Goal: Communication & Community: Participate in discussion

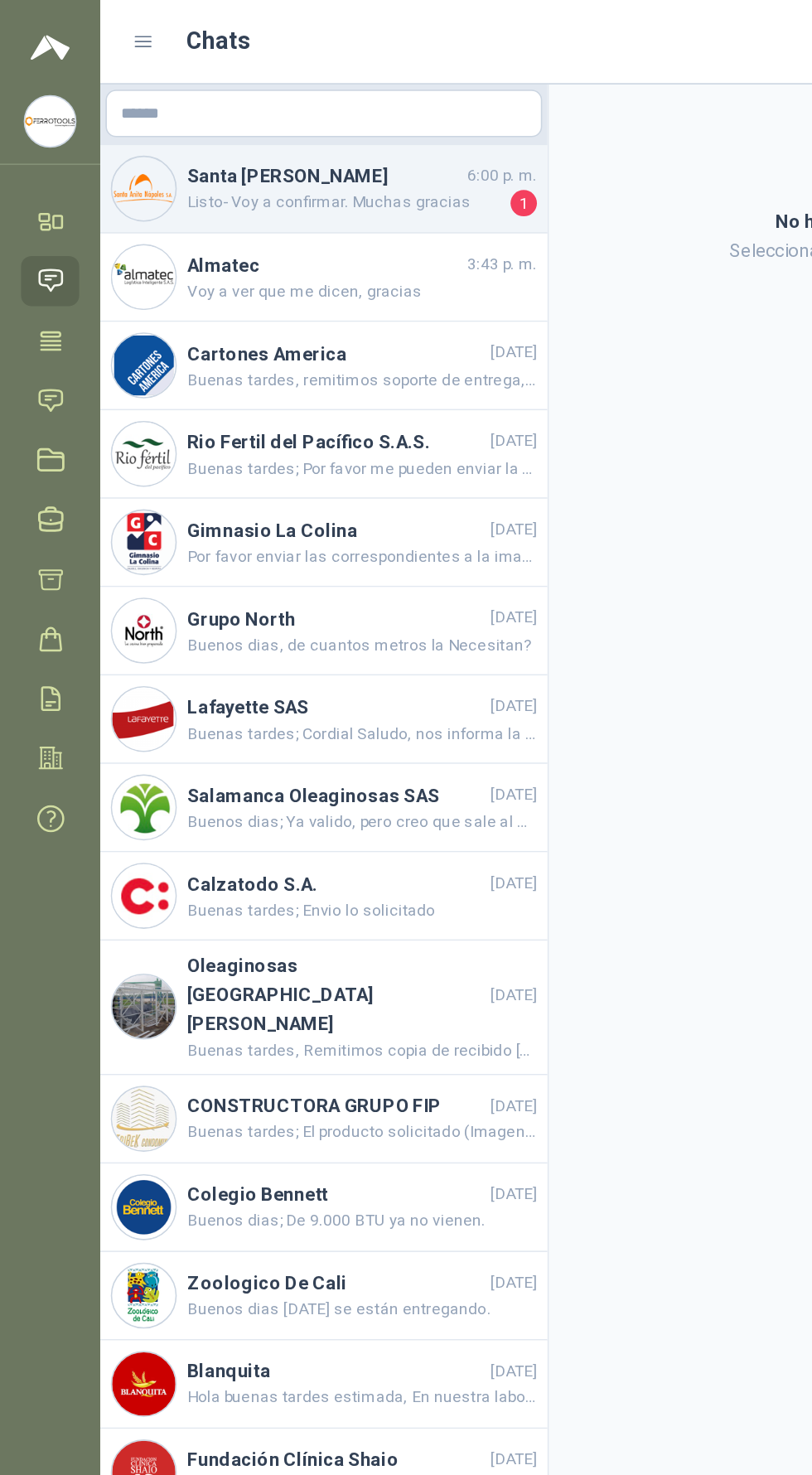
click at [258, 111] on h4 "Santa [PERSON_NAME]" at bounding box center [204, 110] width 172 height 18
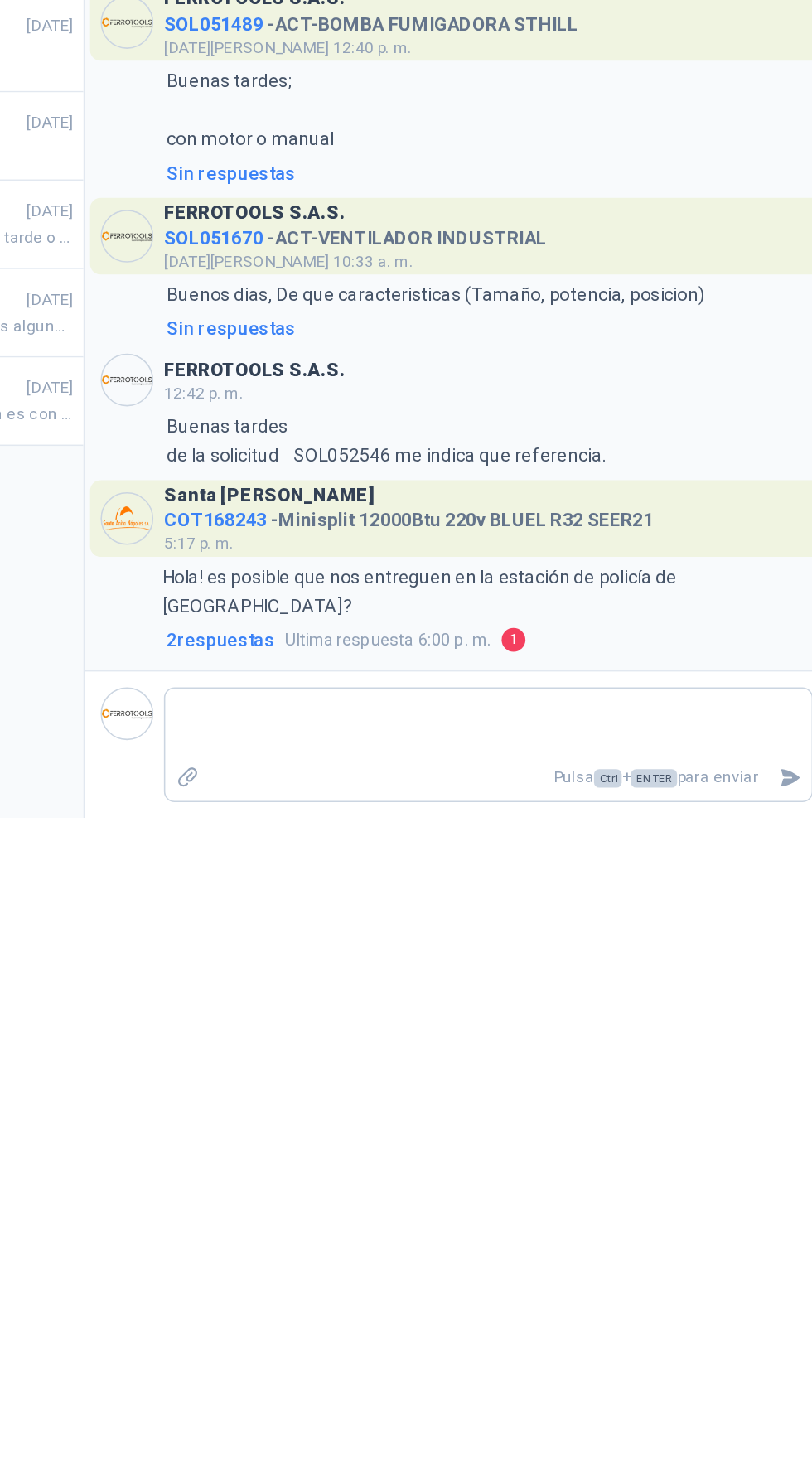
scroll to position [118, 0]
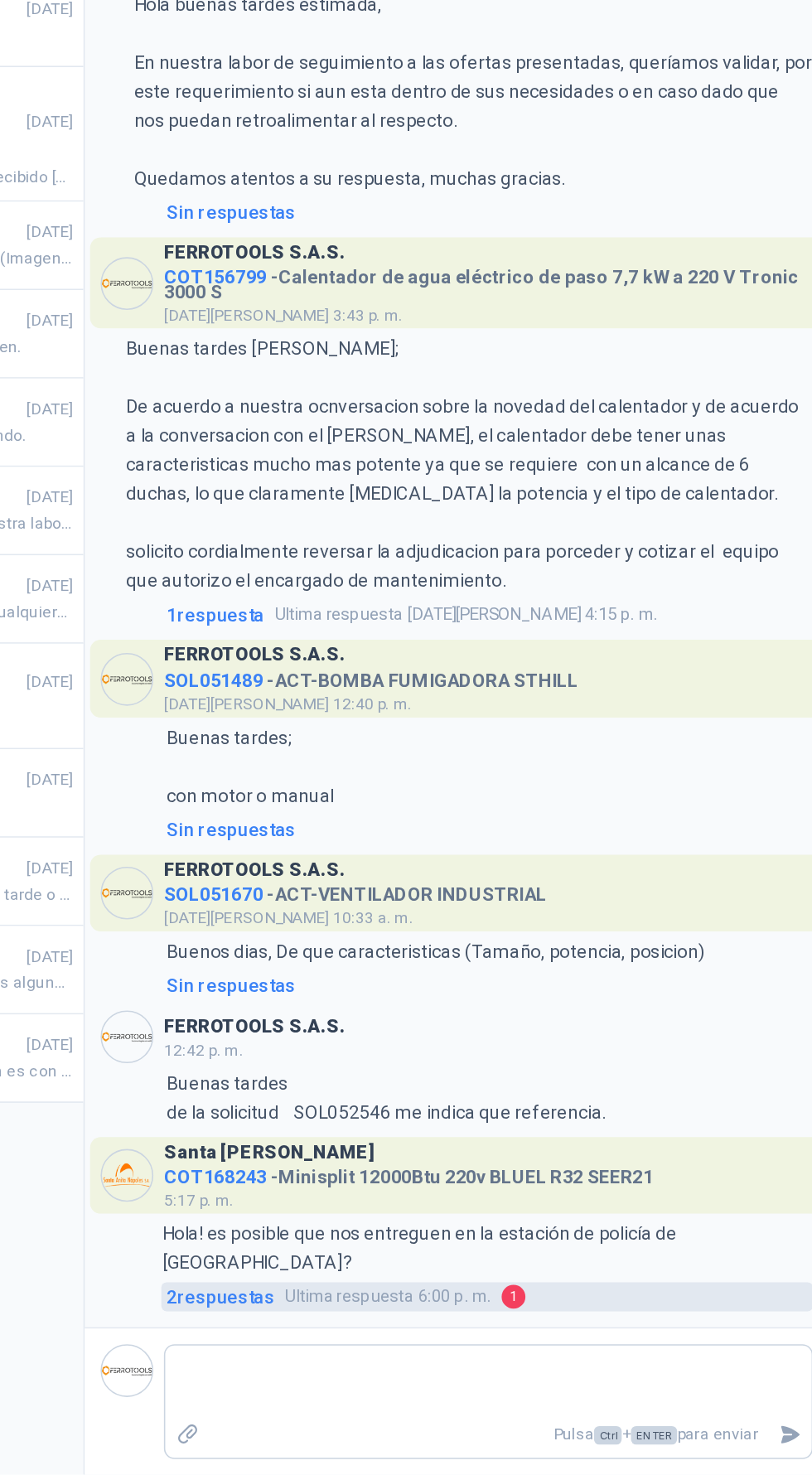
click at [600, 1363] on link "2 respuesta s Ultima respuesta 6:00 p. m. 1" at bounding box center [597, 1363] width 409 height 18
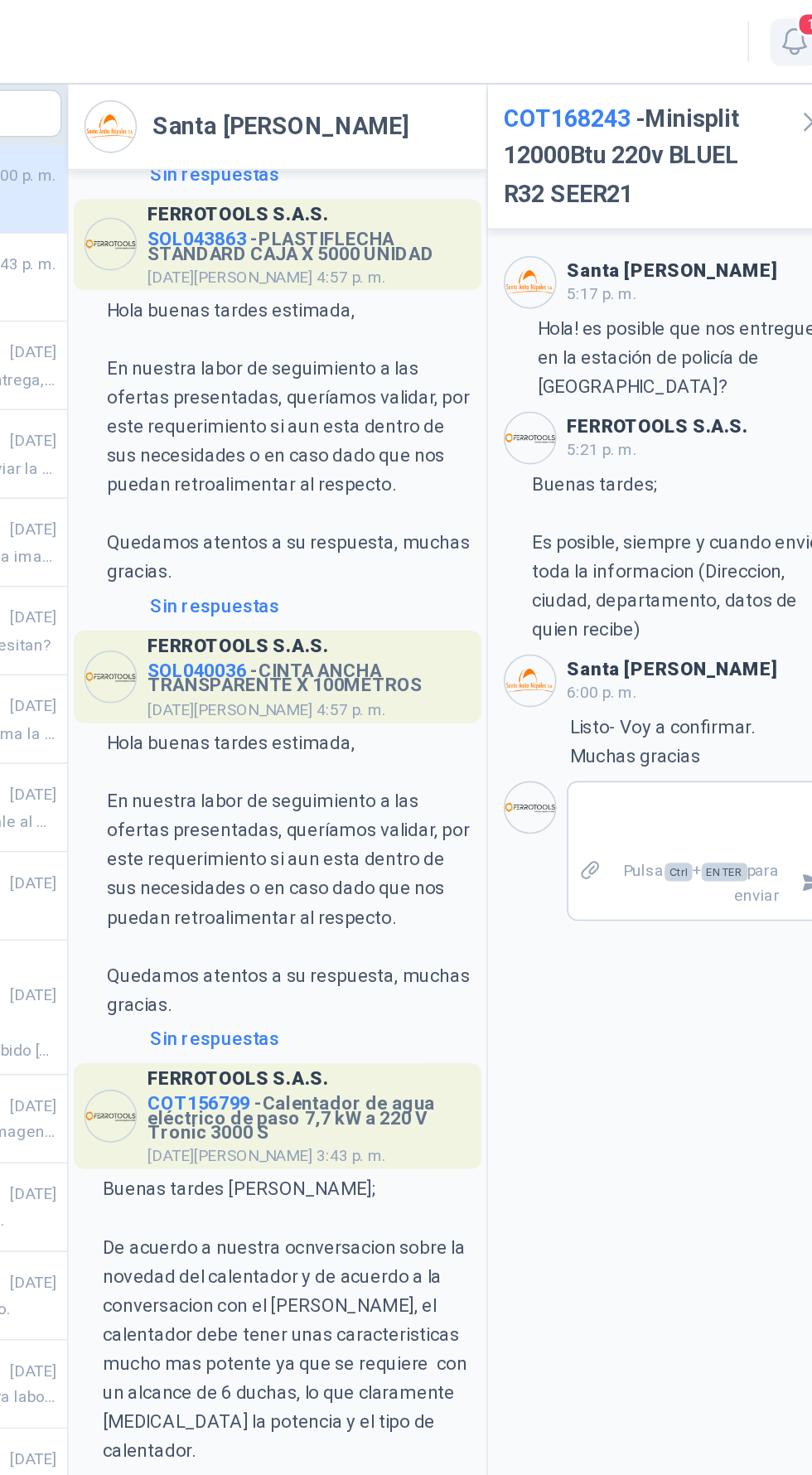
click at [802, 15] on span "1" at bounding box center [810, 15] width 18 height 16
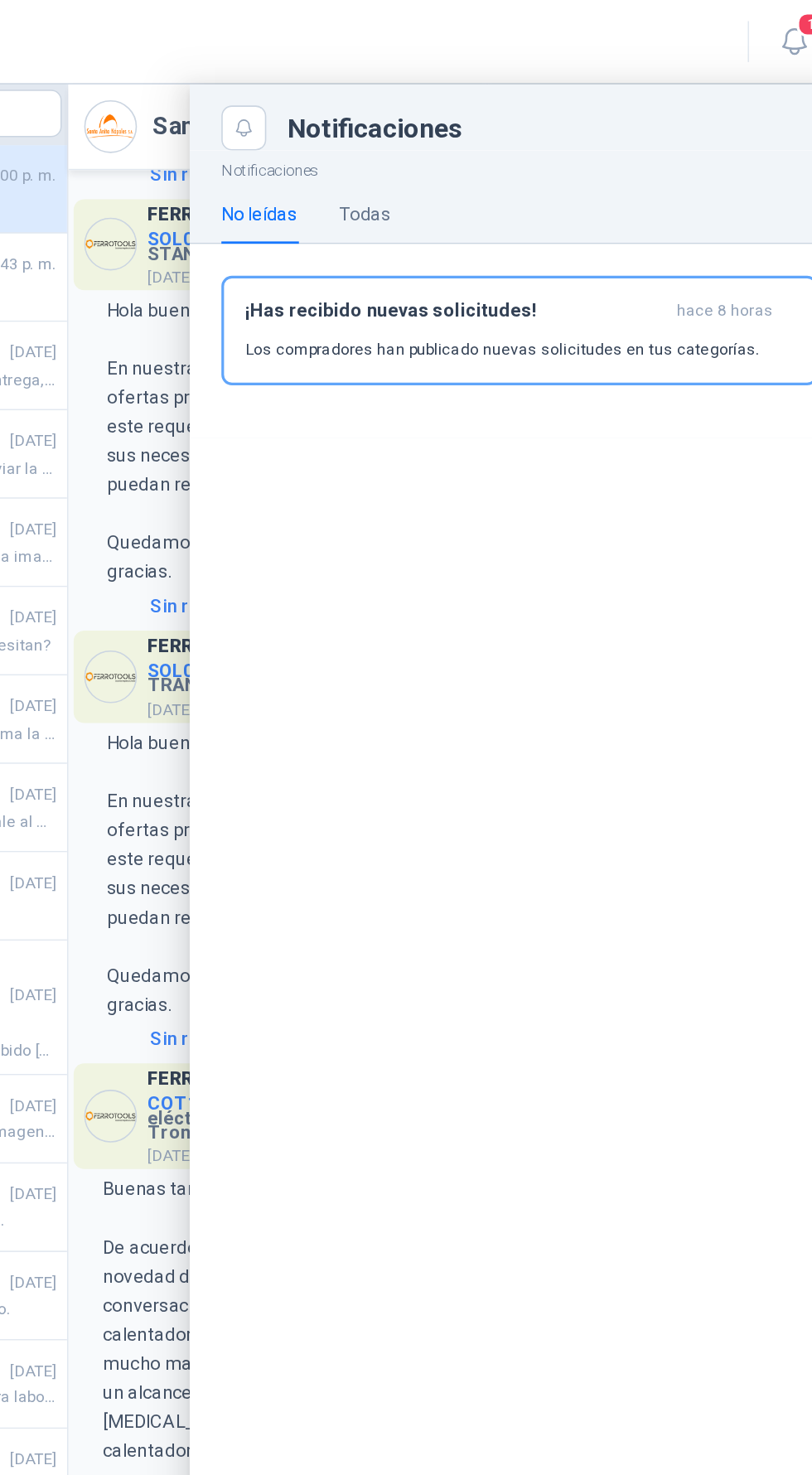
click at [448, 17] on div "Chats" at bounding box center [417, 25] width 669 height 23
click at [322, 568] on div at bounding box center [449, 764] width 772 height 1422
